Goal: Transaction & Acquisition: Obtain resource

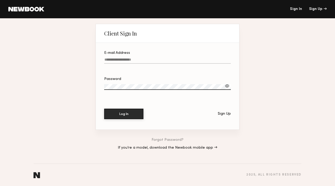
click at [295, 8] on link "Sign In" at bounding box center [296, 9] width 12 height 4
click at [160, 60] on input "E-mail Address" at bounding box center [167, 61] width 127 height 6
type input "**********"
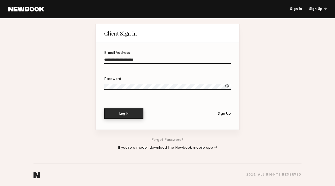
click at [136, 115] on button "Log In" at bounding box center [123, 113] width 39 height 10
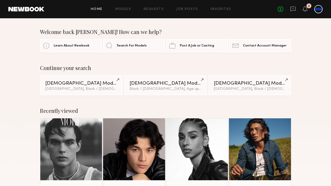
click at [125, 11] on div "Home Models Requests Job Posts Favorites Sign Out No fees up to $5,000 2" at bounding box center [183, 9] width 278 height 8
click at [125, 9] on link "Models" at bounding box center [123, 9] width 16 height 3
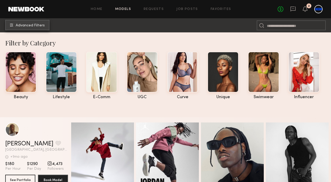
click at [35, 27] on span "Advanced Filters" at bounding box center [30, 26] width 29 height 4
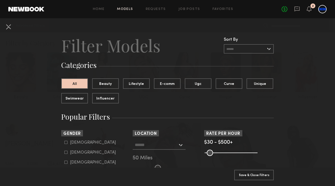
scroll to position [60, 0]
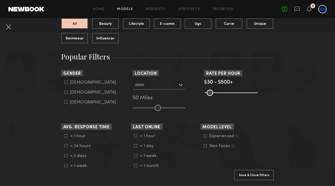
click at [79, 92] on div "Female" at bounding box center [93, 92] width 46 height 3
type input "**"
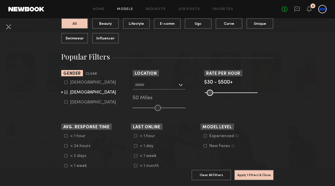
click at [151, 89] on div at bounding box center [159, 84] width 53 height 9
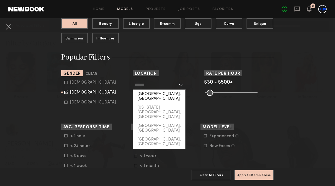
click at [150, 93] on div "[GEOGRAPHIC_DATA], [GEOGRAPHIC_DATA]" at bounding box center [159, 97] width 52 height 14
type input "**********"
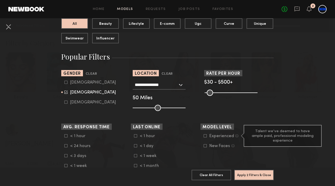
scroll to position [96, 0]
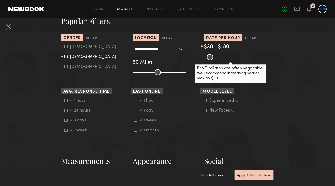
drag, startPoint x: 250, startPoint y: 56, endPoint x: 220, endPoint y: 55, distance: 30.1
type input "***"
click at [220, 55] on input "range" at bounding box center [230, 57] width 53 height 6
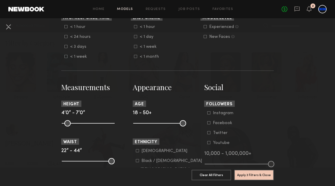
scroll to position [226, 0]
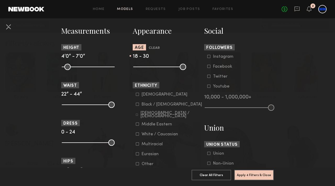
drag, startPoint x: 179, startPoint y: 65, endPoint x: 152, endPoint y: 61, distance: 26.8
type input "**"
click at [152, 64] on input "range" at bounding box center [159, 67] width 53 height 6
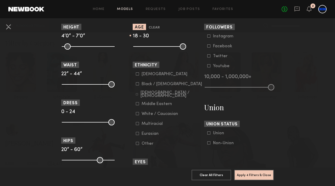
scroll to position [264, 0]
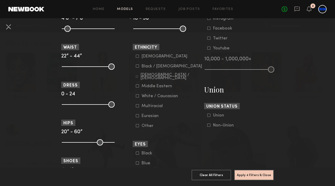
click at [150, 68] on div "Black / African American" at bounding box center [171, 66] width 60 height 3
click at [143, 58] on div "Asian" at bounding box center [164, 56] width 46 height 3
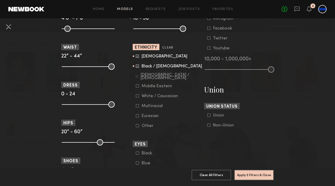
click at [158, 108] on div "Multiracial" at bounding box center [151, 106] width 21 height 3
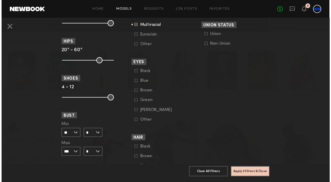
scroll to position [412, 0]
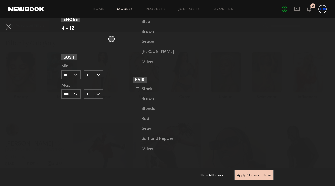
click at [148, 97] on div "Brown" at bounding box center [151, 98] width 20 height 3
click at [144, 88] on div "Black" at bounding box center [151, 89] width 20 height 3
click at [253, 170] on button "Apply 6 Filters & Close" at bounding box center [253, 175] width 39 height 10
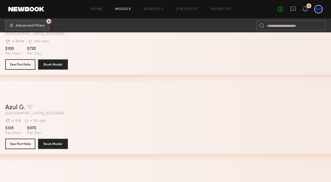
scroll to position [1809, 0]
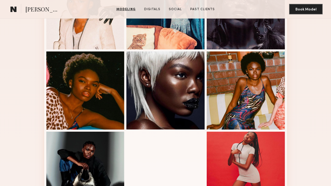
scroll to position [388, 0]
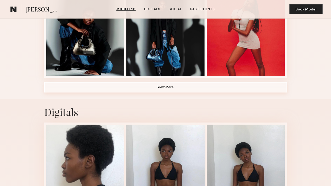
click at [181, 93] on button "View More" at bounding box center [165, 87] width 243 height 10
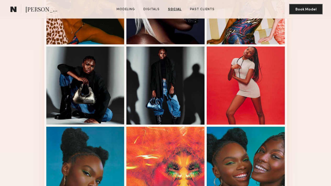
scroll to position [0, 0]
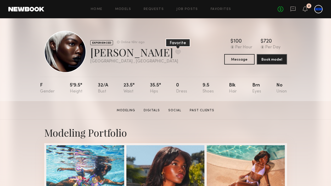
click at [175, 50] on button at bounding box center [177, 52] width 5 height 5
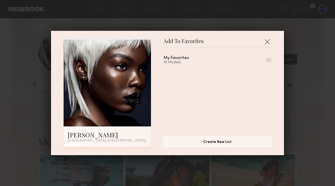
click at [259, 59] on div "My Favorites 19 Models" at bounding box center [217, 60] width 108 height 9
click at [266, 60] on button "button" at bounding box center [268, 60] width 5 height 5
click at [295, 94] on div "Add To Favorites [PERSON_NAME] [GEOGRAPHIC_DATA], [GEOGRAPHIC_DATA] Add To Favo…" at bounding box center [167, 93] width 335 height 186
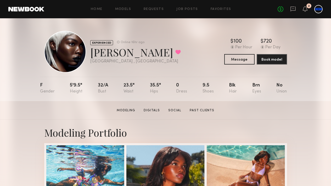
click at [312, 12] on div "No fees up to $5,000 2" at bounding box center [299, 9] width 45 height 8
click at [221, 8] on link "Favorites" at bounding box center [220, 9] width 21 height 3
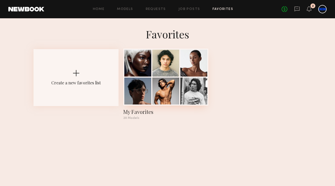
click at [157, 87] on div at bounding box center [165, 91] width 27 height 27
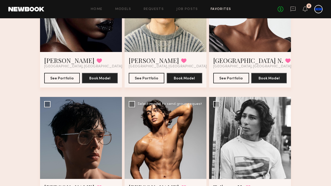
scroll to position [171, 0]
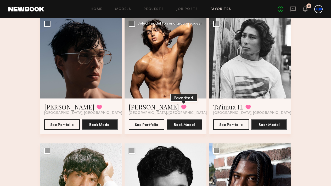
click at [181, 110] on button at bounding box center [183, 107] width 5 height 5
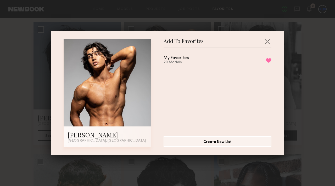
click at [262, 58] on div "My Favorites 20 Models Remove from favorite list" at bounding box center [217, 60] width 108 height 9
click at [266, 61] on button "Remove from favorite list" at bounding box center [268, 60] width 5 height 5
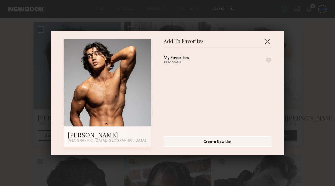
click at [265, 41] on button "button" at bounding box center [267, 41] width 8 height 8
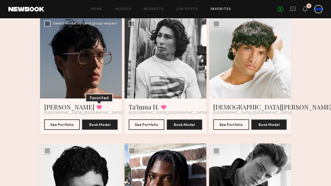
click at [96, 110] on button at bounding box center [98, 107] width 5 height 5
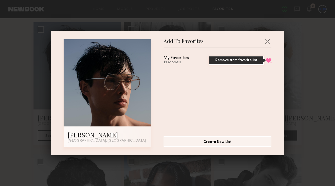
click at [266, 60] on button "Remove from favorite list" at bounding box center [268, 60] width 5 height 5
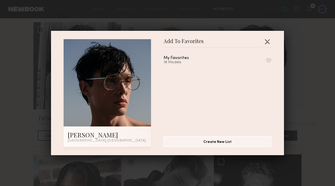
click at [266, 44] on button "button" at bounding box center [267, 41] width 8 height 8
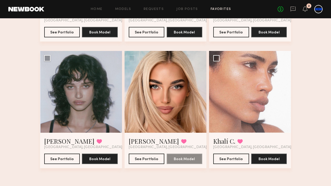
scroll to position [677, 0]
click at [271, 94] on div at bounding box center [250, 92] width 82 height 82
click at [227, 138] on link "Khalí C." at bounding box center [224, 141] width 22 height 8
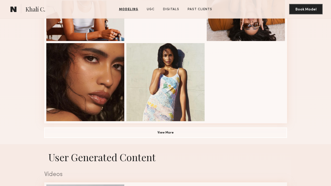
scroll to position [399, 0]
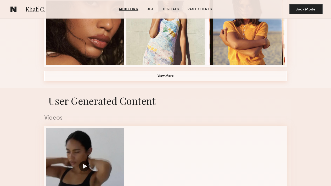
click at [194, 81] on button "View More" at bounding box center [165, 76] width 243 height 10
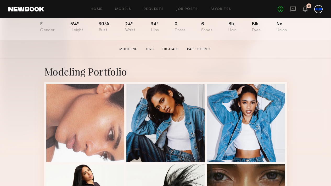
scroll to position [0, 0]
